Goal: Task Accomplishment & Management: Manage account settings

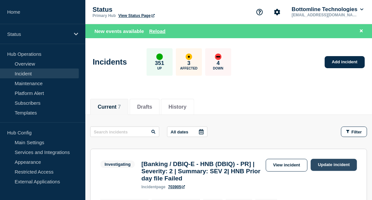
click at [335, 166] on link "Update incident" at bounding box center [334, 165] width 46 height 12
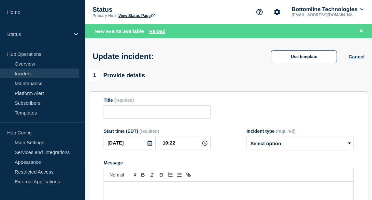
type input "[Banking / DBIQ-E - HNB (DBIQ) - PR] | Severity: 2 | Summary: SEV 2| HNB Prior …"
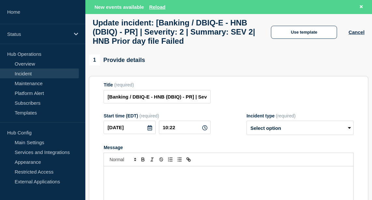
scroll to position [35, 0]
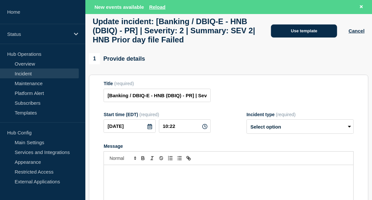
click at [294, 37] on button "Use template" at bounding box center [304, 30] width 66 height 13
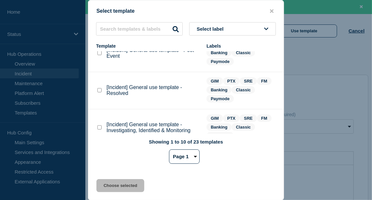
scroll to position [38, 0]
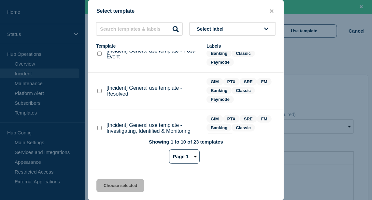
click at [98, 92] on checkbox"] "[Incident] General use template - Resolved checkbox" at bounding box center [99, 91] width 4 height 4
checkbox checkbox"] "true"
click at [128, 185] on button "Choose selected" at bounding box center [121, 185] width 48 height 13
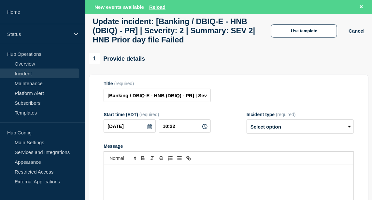
select select "resolved"
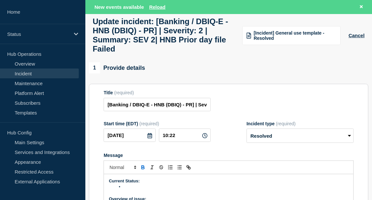
scroll to position [87, 0]
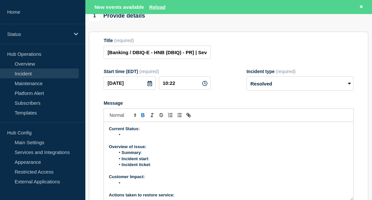
click at [131, 138] on li "Message" at bounding box center [231, 135] width 233 height 6
click at [127, 138] on li "File loaded successfully in production." at bounding box center [231, 135] width 233 height 6
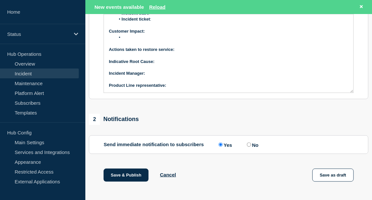
scroll to position [284, 0]
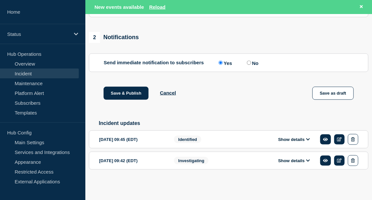
click at [294, 139] on button "Show details" at bounding box center [294, 140] width 36 height 6
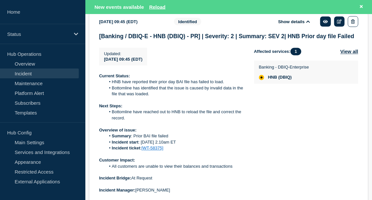
scroll to position [394, 0]
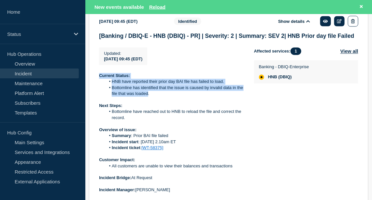
drag, startPoint x: 99, startPoint y: 83, endPoint x: 148, endPoint y: 101, distance: 51.8
click at [148, 101] on div "Current Status: HNB have reported their prior day BAI file has failed to load. …" at bounding box center [171, 145] width 145 height 144
drag, startPoint x: 98, startPoint y: 137, endPoint x: 185, endPoint y: 154, distance: 88.7
click at [185, 154] on section "[DATE] 09:45 (EDT) Show details Identified [Banking / DBIQ-E - HNB (DBIQ) - PR]…" at bounding box center [229, 119] width 280 height 214
copy div "Overview of issue: Summary : Prior BAI file failed Incident start : [DATE] 2.10…"
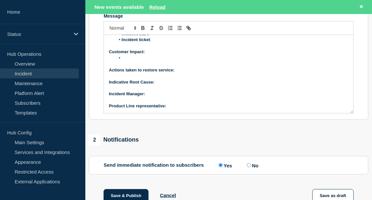
scroll to position [0, 0]
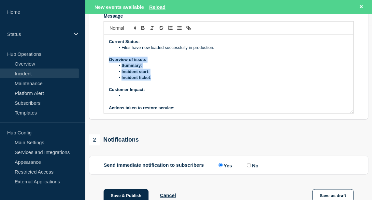
drag, startPoint x: 109, startPoint y: 66, endPoint x: 156, endPoint y: 82, distance: 49.3
click at [156, 82] on div "Current Status: Files have now loaded successfully in production. Overview of i…" at bounding box center [229, 74] width 250 height 78
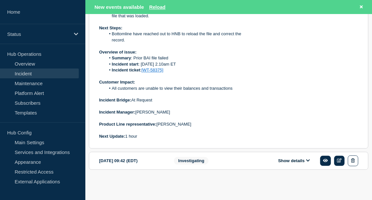
scroll to position [478, 0]
drag, startPoint x: 112, startPoint y: 92, endPoint x: 223, endPoint y: 93, distance: 111.5
click at [223, 91] on li "All customers are unable to view their balances and transactions" at bounding box center [175, 88] width 138 height 6
drag, startPoint x: 223, startPoint y: 93, endPoint x: 232, endPoint y: 90, distance: 9.4
click at [232, 90] on li "All customers are unable to view their balances and transactions" at bounding box center [175, 88] width 138 height 6
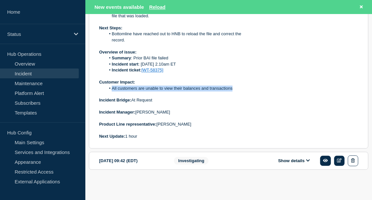
drag, startPoint x: 232, startPoint y: 90, endPoint x: 112, endPoint y: 94, distance: 120.7
click at [112, 91] on li "All customers are unable to view their balances and transactions" at bounding box center [175, 88] width 138 height 6
copy li "All customers are unable to view their balances and transactions"
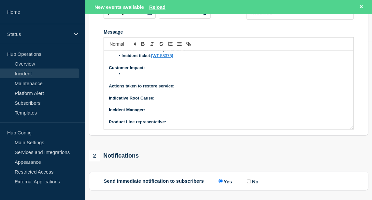
scroll to position [36, 0]
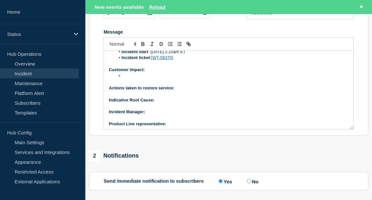
click at [143, 79] on li "Message" at bounding box center [231, 76] width 233 height 6
click at [154, 79] on li "All customers are unable to view their balances and transactions" at bounding box center [231, 76] width 233 height 6
click at [258, 79] on li "All customers were unable to view their balances and transactions" at bounding box center [231, 76] width 233 height 6
click at [180, 91] on p "Actions taken to restore service:" at bounding box center [229, 88] width 240 height 6
click at [142, 44] on icon "Toggle bold text" at bounding box center [143, 43] width 2 height 2
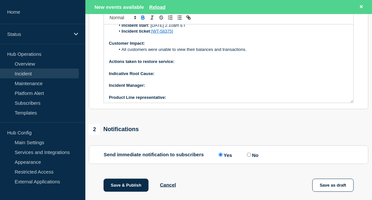
scroll to position [184, 0]
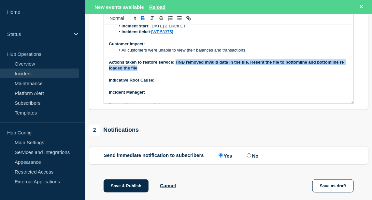
drag, startPoint x: 137, startPoint y: 75, endPoint x: 176, endPoint y: 69, distance: 39.3
click at [176, 69] on strong "Actions taken to restore service: HNB removed invalid data in the file. Resent …" at bounding box center [227, 65] width 236 height 11
copy strong "HNB removed invalid data in the file. Resent the file to bottomline and bottoml…"
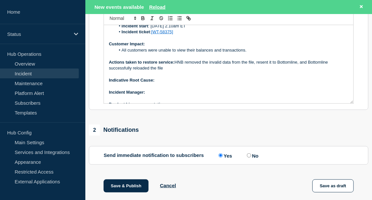
click at [165, 83] on p "Indicative Root Cause:" at bounding box center [229, 80] width 240 height 6
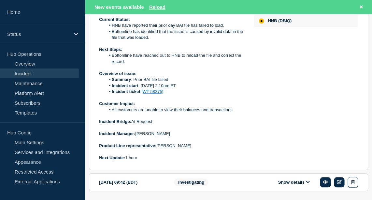
scroll to position [459, 0]
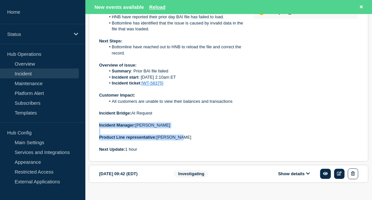
drag, startPoint x: 99, startPoint y: 131, endPoint x: 178, endPoint y: 147, distance: 80.7
click at [178, 147] on div "Current Status: HNB have reported their prior day BAI file has failed to load. …" at bounding box center [171, 80] width 145 height 144
copy div "Incident Manager: [PERSON_NAME] Product Line representative: [PERSON_NAME]"
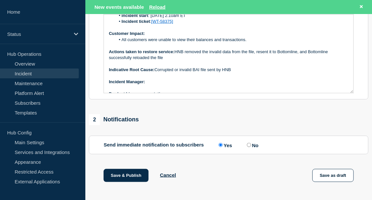
scroll to position [44, 0]
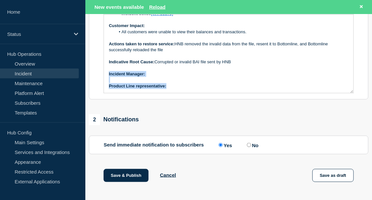
drag, startPoint x: 108, startPoint y: 81, endPoint x: 184, endPoint y: 92, distance: 76.2
click at [184, 92] on div "Current Status: Files have now loaded successfully in production. Overview of i…" at bounding box center [229, 54] width 250 height 78
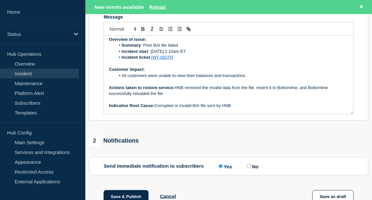
scroll to position [22, 0]
click at [167, 102] on p "Message" at bounding box center [229, 100] width 240 height 6
click at [166, 97] on p "Actions taken to restore service: HNB removed the invalid data from the file, r…" at bounding box center [229, 90] width 240 height 12
click at [241, 108] on p "Indicative Root Cause: Corrupted or invalid BAI file sent by HNB" at bounding box center [229, 105] width 240 height 6
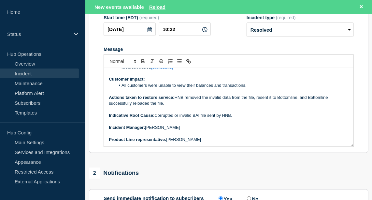
scroll to position [133, 0]
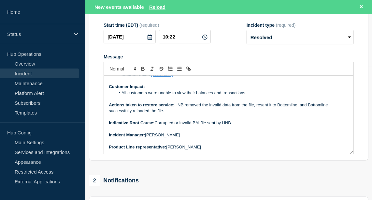
click at [182, 126] on p "Indicative Root Cause: Corrupted or invalid BAI file sent by HNB." at bounding box center [229, 123] width 240 height 6
drag, startPoint x: 217, startPoint y: 126, endPoint x: 197, endPoint y: 129, distance: 19.9
click at [197, 129] on div "Current Status: Files have now loaded successfully in production. Overview of i…" at bounding box center [229, 115] width 250 height 78
click at [208, 126] on p "Indicative Root Cause: Invalid BAI file sent by HNB." at bounding box center [229, 123] width 240 height 6
drag, startPoint x: 208, startPoint y: 128, endPoint x: 156, endPoint y: 131, distance: 52.3
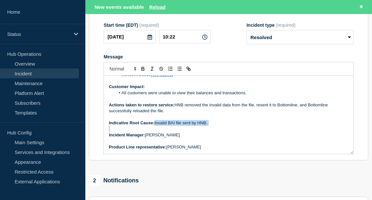
click at [156, 126] on p "Indicative Root Cause: Invalid BAI file sent by HNB." at bounding box center [229, 123] width 240 height 6
copy p "Invalid BAI file sent by HNB."
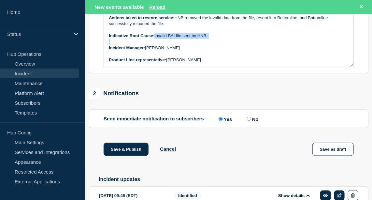
scroll to position [239, 0]
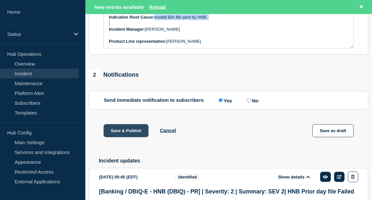
click at [130, 136] on button "Save & Publish" at bounding box center [126, 130] width 45 height 13
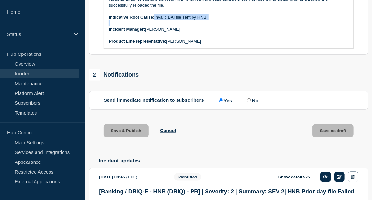
scroll to position [225, 0]
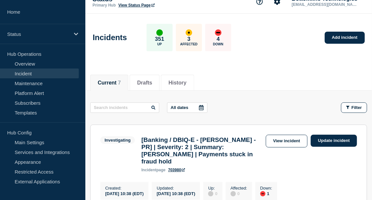
scroll to position [11, 0]
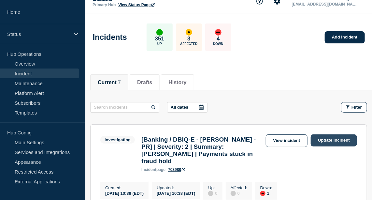
click at [325, 140] on link "Update incident" at bounding box center [334, 140] width 46 height 12
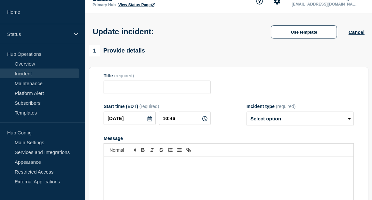
type input "[Banking / DBIQ-E - Hancock Whitney - PR] | Severity: 2 | Summary: Hancock Whit…"
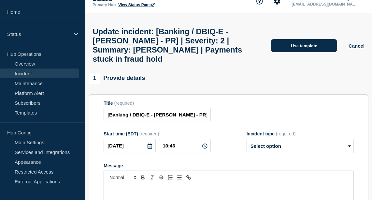
click at [305, 52] on button "Use template" at bounding box center [304, 45] width 66 height 13
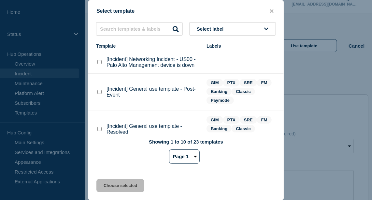
click at [99, 94] on checkbox"] "[Incident] General use template - Post-Event checkbox" at bounding box center [99, 92] width 4 height 4
checkbox checkbox"] "true"
click at [129, 184] on button "Choose selected" at bounding box center [121, 185] width 48 height 13
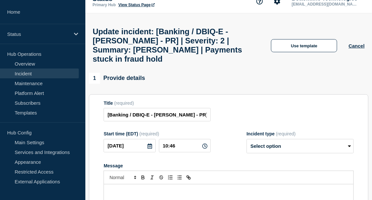
select select "resolved"
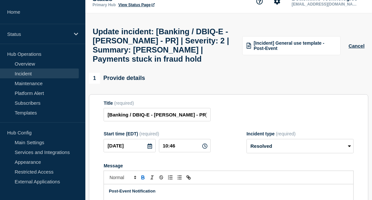
scroll to position [22, 0]
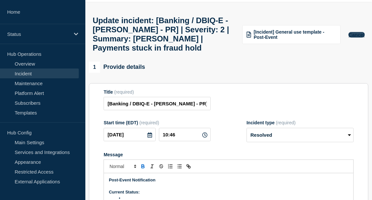
click at [353, 37] on button "Cancel" at bounding box center [357, 35] width 16 height 6
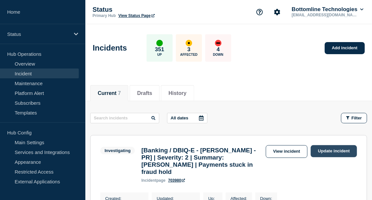
click at [338, 150] on link "Update incident" at bounding box center [334, 151] width 46 height 12
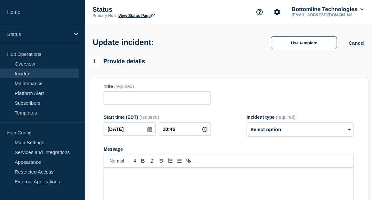
type input "[Banking / DBIQ-E - Hancock Whitney - PR] | Severity: 2 | Summary: Hancock Whit…"
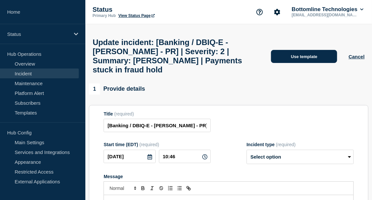
click at [310, 59] on button "Use template" at bounding box center [304, 56] width 66 height 13
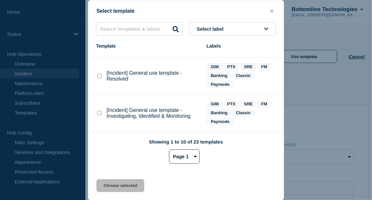
scroll to position [57, 0]
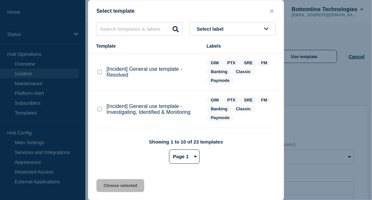
click at [99, 109] on checkbox"] "[Incident] General use template - Investigating, Identified & Monitoring checkb…" at bounding box center [99, 109] width 4 height 4
checkbox checkbox"] "true"
click at [118, 185] on button "Choose selected" at bounding box center [121, 185] width 48 height 13
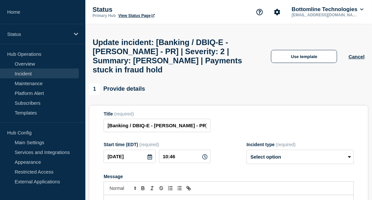
select select "investigating"
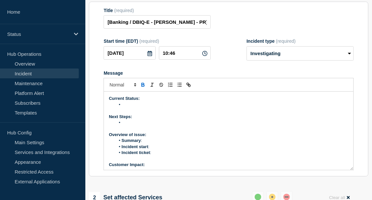
scroll to position [104, 0]
click at [139, 107] on li "Message" at bounding box center [231, 104] width 233 height 6
click at [195, 107] on li "Hancock Whitney are currently expericeing 15 payments" at bounding box center [231, 104] width 233 height 6
drag, startPoint x: 187, startPoint y: 124, endPoint x: 184, endPoint y: 126, distance: 4.2
click at [184, 113] on p "Message" at bounding box center [229, 110] width 240 height 6
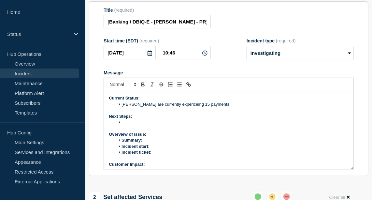
click at [202, 107] on li "Hancock Whitney are currently expericeing 15 payments" at bounding box center [231, 104] width 233 height 6
click at [231, 107] on li "Hancock Whitney are currently experiencing 15 payments" at bounding box center [231, 104] width 233 height 6
click at [139, 125] on li "Message" at bounding box center [231, 122] width 233 height 6
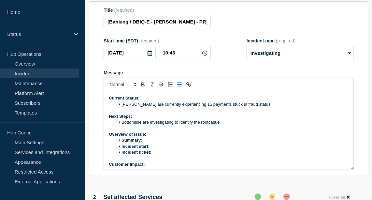
click at [208, 125] on li "Bottomline are investigating to identify the rootcasue" at bounding box center [231, 122] width 233 height 6
drag, startPoint x: 208, startPoint y: 142, endPoint x: 205, endPoint y: 146, distance: 5.3
click at [205, 131] on p "Message" at bounding box center [229, 128] width 240 height 6
click at [221, 125] on li "Bottomline are investigating to identify the rootcasue" at bounding box center [231, 122] width 233 height 6
click at [155, 143] on li "Summary :" at bounding box center [231, 140] width 233 height 6
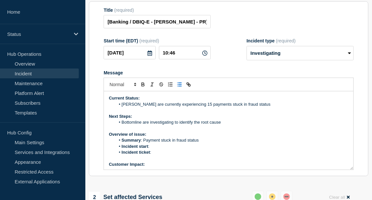
click at [161, 149] on li "Incident start :" at bounding box center [231, 146] width 233 height 6
click at [155, 155] on li "Incident ticket :" at bounding box center [231, 152] width 233 height 6
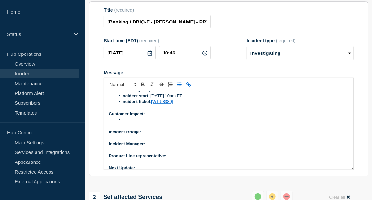
scroll to position [51, 0]
click at [139, 122] on li "Message" at bounding box center [231, 119] width 233 height 6
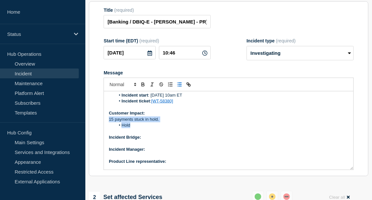
drag, startPoint x: 134, startPoint y: 145, endPoint x: 107, endPoint y: 137, distance: 29.1
click at [107, 137] on div "Current Status: Hancock Whitney are currently experiencing 15 payments stuck in…" at bounding box center [229, 130] width 250 height 78
click at [179, 87] on icon "Toggle bulleted list" at bounding box center [180, 85] width 6 height 6
drag, startPoint x: 116, startPoint y: 143, endPoint x: 102, endPoint y: 136, distance: 15.7
click at [102, 136] on section "Title (required) [Banking / DBIQ-E - Hancock Whitney - PR] | Severity: 2 | Summ…" at bounding box center [229, 88] width 280 height 175
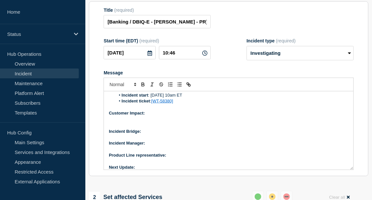
scroll to position [50, 0]
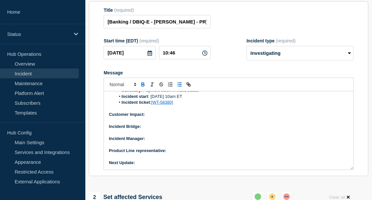
click at [179, 83] on line "Toggle bulleted list" at bounding box center [180, 83] width 3 height 0
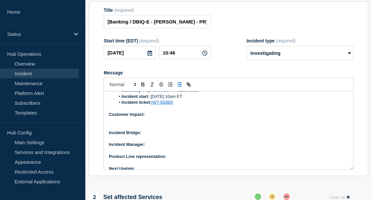
scroll to position [51, 0]
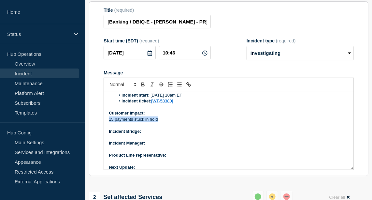
drag, startPoint x: 157, startPoint y: 137, endPoint x: 107, endPoint y: 139, distance: 50.6
click at [107, 139] on div "Current Status: Hancock Whitney are currently experiencing 15 payments stuck in…" at bounding box center [229, 130] width 250 height 78
click at [179, 86] on line "Toggle bulleted list" at bounding box center [180, 86] width 3 height 0
click at [173, 122] on li "15 payments stuck in hold" at bounding box center [231, 119] width 233 height 6
click at [153, 134] on p "Incident Bridge:" at bounding box center [229, 131] width 240 height 6
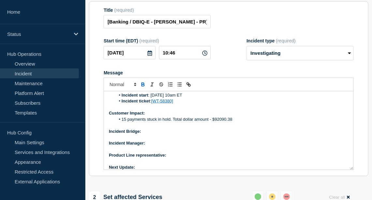
click at [141, 87] on icon "Toggle bold text" at bounding box center [143, 85] width 6 height 6
click at [155, 146] on p "Incident Manager:" at bounding box center [229, 143] width 240 height 6
click at [143, 87] on icon "Toggle bold text" at bounding box center [143, 85] width 6 height 6
click at [175, 158] on p "Product Line representative:" at bounding box center [229, 155] width 240 height 6
click at [143, 88] on button "Toggle bold text" at bounding box center [143, 85] width 9 height 8
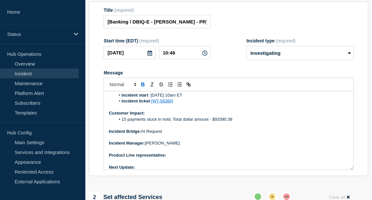
click at [143, 87] on icon "Toggle bold text" at bounding box center [143, 85] width 6 height 6
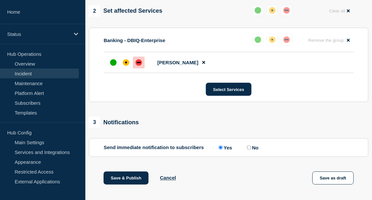
scroll to position [373, 0]
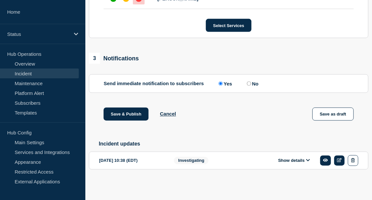
click at [290, 164] on div "Show details" at bounding box center [306, 160] width 105 height 11
click at [299, 161] on button "Show details" at bounding box center [294, 161] width 36 height 6
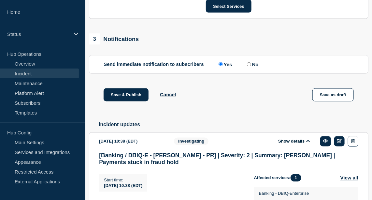
scroll to position [498, 0]
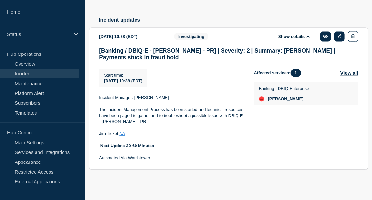
drag, startPoint x: 163, startPoint y: 96, endPoint x: 134, endPoint y: 95, distance: 29.7
click at [134, 95] on p "Incident Manager: Brian McAllister" at bounding box center [171, 98] width 145 height 6
copy p "Brian McAllister"
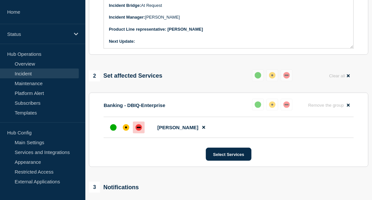
scroll to position [205, 0]
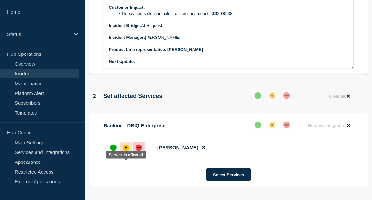
click at [128, 151] on div "affected" at bounding box center [126, 147] width 7 height 7
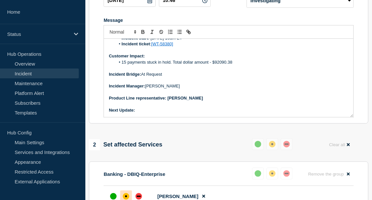
scroll to position [155, 0]
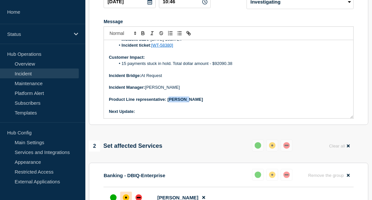
drag, startPoint x: 187, startPoint y: 119, endPoint x: 169, endPoint y: 118, distance: 17.6
click at [169, 102] on p "Product Line representative: Brian Mc" at bounding box center [229, 100] width 240 height 6
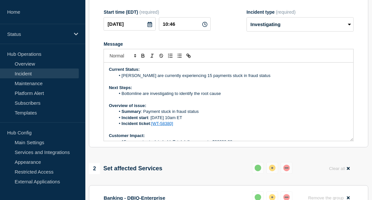
scroll to position [132, 0]
click at [271, 79] on li "Hancock Whitney are currently experiencing 15 payments stuck in fraud status" at bounding box center [231, 76] width 233 height 6
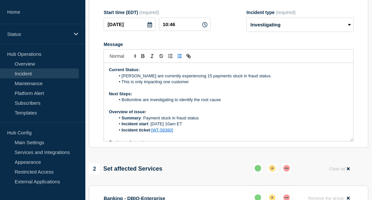
click at [232, 103] on li "Bottomline are investigating to identify the root cause" at bounding box center [231, 100] width 233 height 6
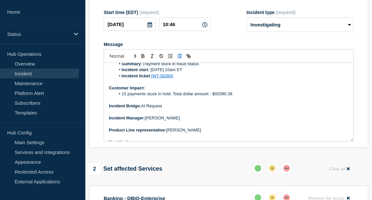
scroll to position [62, 0]
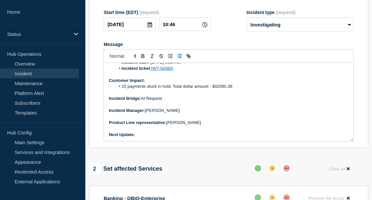
click at [150, 138] on p "Next Update:" at bounding box center [229, 135] width 240 height 6
click at [142, 59] on icon "Toggle bold text" at bounding box center [143, 56] width 6 height 6
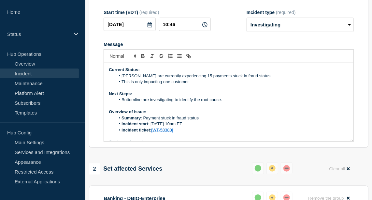
scroll to position [3, 0]
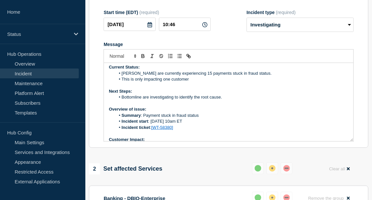
click at [194, 82] on li "This is only impacting one customer" at bounding box center [231, 79] width 233 height 6
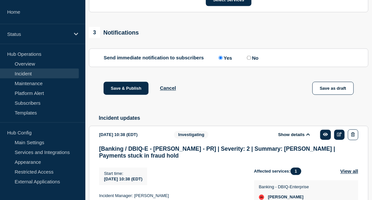
scroll to position [416, 0]
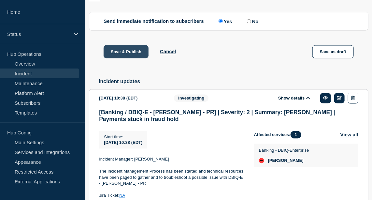
click at [128, 58] on button "Save & Publish" at bounding box center [126, 51] width 45 height 13
